Goal: Transaction & Acquisition: Book appointment/travel/reservation

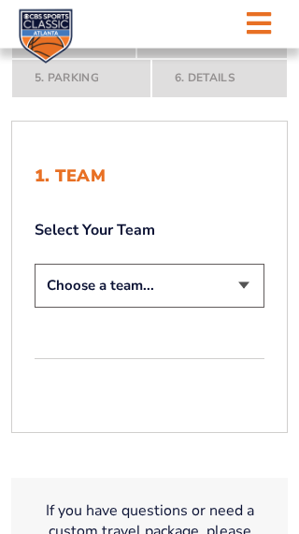
scroll to position [338, 0]
click at [248, 301] on select "Choose a team... [US_STATE] Wildcats [US_STATE] State Buckeyes [US_STATE] Tar H…" at bounding box center [150, 285] width 230 height 44
select select "12956"
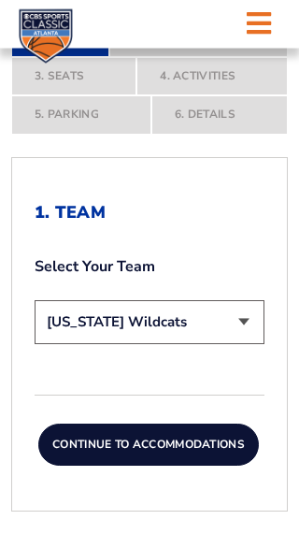
scroll to position [407, 0]
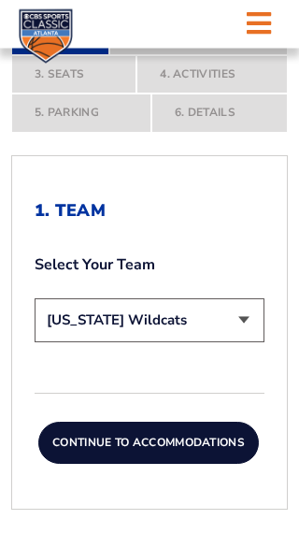
click at [76, 90] on nav "1. Team 2. Accommodations 3. Seats 4. Activities 5. Parking 6. Details" at bounding box center [149, 75] width 277 height 117
click at [66, 83] on nav "1. Team 2. Accommodations 3. Seats 4. Activities 5. Parking 6. Details" at bounding box center [149, 74] width 277 height 117
click at [149, 464] on button "Continue To Accommodations" at bounding box center [148, 442] width 221 height 43
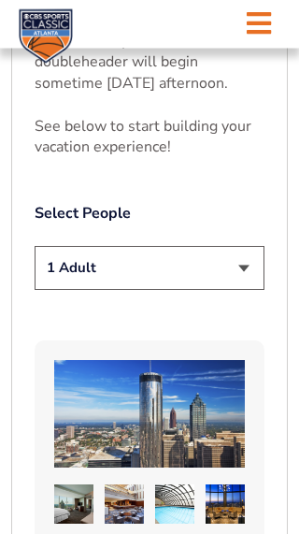
scroll to position [1348, 0]
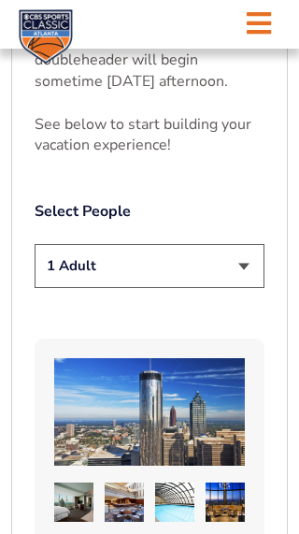
click at [227, 244] on select "1 Adult 2 Adults 3 Adults 4 Adults 2 Adults + 1 Child 2 Adults + 2 Children 2 A…" at bounding box center [150, 266] width 230 height 44
select select "2 Adults"
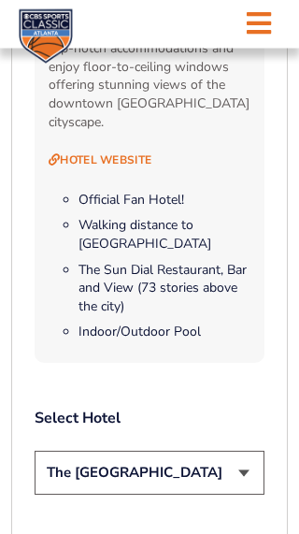
scroll to position [2204, 0]
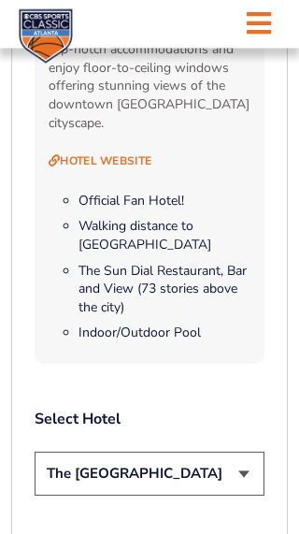
click at [129, 452] on select "The [GEOGRAPHIC_DATA]" at bounding box center [150, 474] width 230 height 44
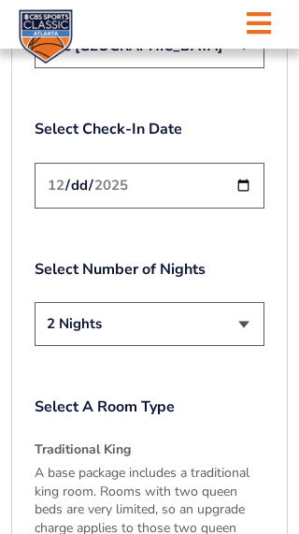
scroll to position [2631, 0]
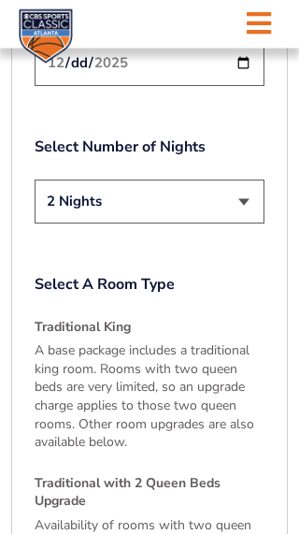
click at [80, 475] on h4 "Traditional with 2 Queen Beds Upgrade" at bounding box center [150, 493] width 230 height 36
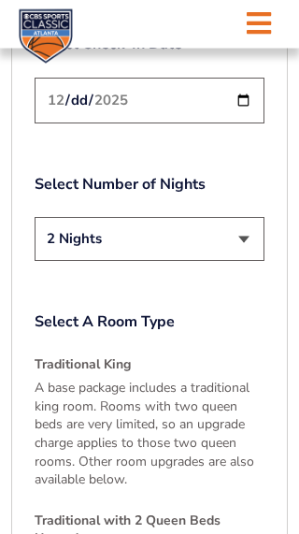
scroll to position [2717, 0]
click at [73, 511] on h4 "Traditional with 2 Queen Beds Upgrade" at bounding box center [150, 529] width 230 height 36
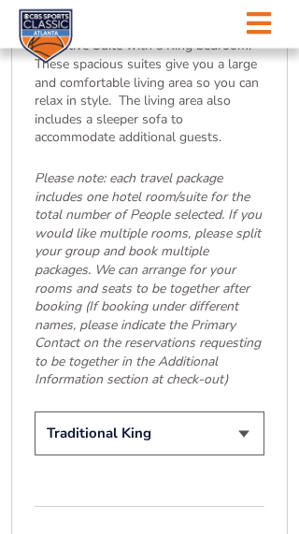
scroll to position [3604, 0]
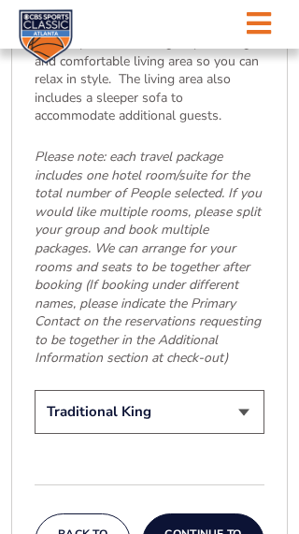
click at [245, 390] on select "Traditional King Traditional with 2 Queen Beds Upgrade (+$45 per night) Premium…" at bounding box center [150, 412] width 230 height 44
select select "Traditional with 2 Queen Beds Upgrade"
click at [207, 513] on button "Continue To Seats" at bounding box center [203, 541] width 122 height 57
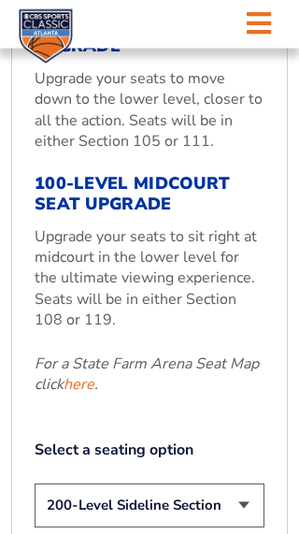
scroll to position [889, 0]
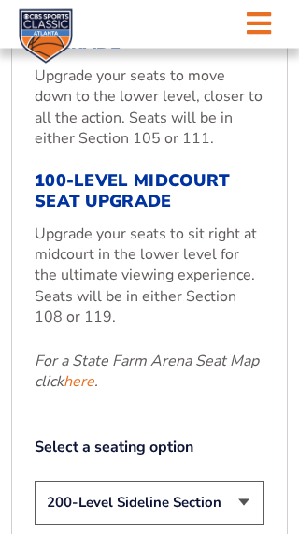
click at [263, 486] on select "200-Level Sideline Section 100-Level Corner Seat Upgrade (+$120 per person) 100…" at bounding box center [150, 503] width 230 height 44
click at [251, 494] on select "200-Level Sideline Section 100-Level Corner Seat Upgrade (+$120 per person) 100…" at bounding box center [150, 502] width 230 height 44
select select "100-Level Midcourt Seat Upgrade"
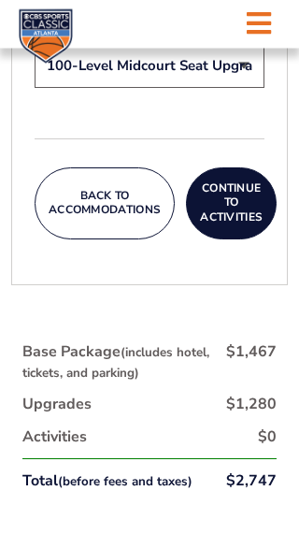
scroll to position [1328, 0]
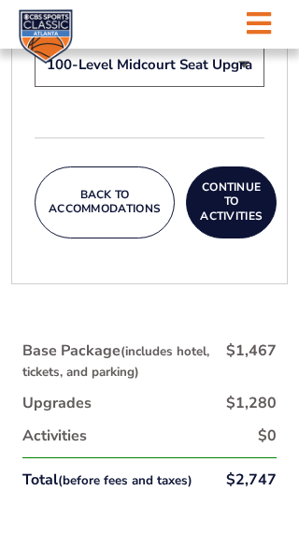
click at [235, 193] on button "Continue To Activities" at bounding box center [231, 202] width 91 height 72
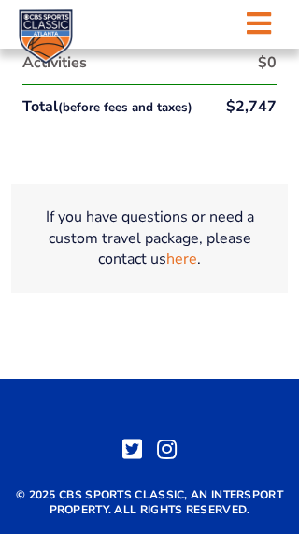
scroll to position [1277, 0]
